Goal: Task Accomplishment & Management: Manage account settings

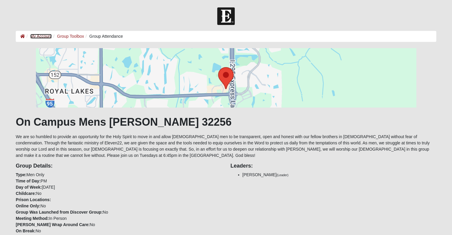
click at [43, 35] on link "My Account" at bounding box center [40, 36] width 21 height 5
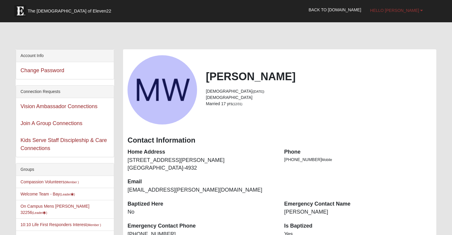
click at [410, 9] on span "Hello [PERSON_NAME]" at bounding box center [394, 10] width 49 height 5
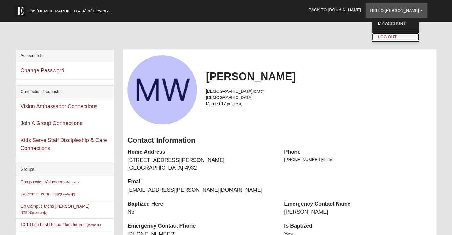
click at [397, 36] on link "Log Out" at bounding box center [395, 37] width 47 height 8
